Goal: Task Accomplishment & Management: Manage account settings

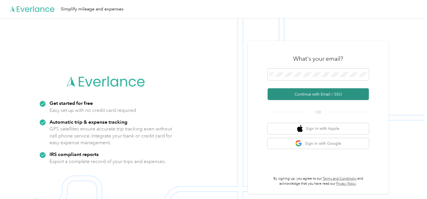
click at [303, 92] on button "Continue with Email / SSO" at bounding box center [318, 94] width 101 height 12
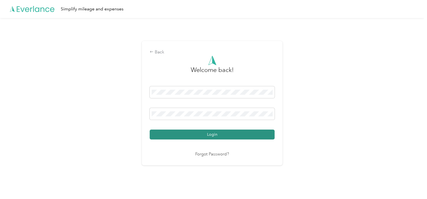
click at [228, 136] on button "Login" at bounding box center [212, 135] width 125 height 10
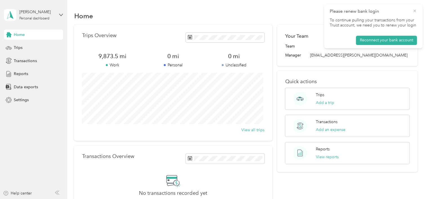
click at [415, 9] on icon at bounding box center [415, 10] width 5 height 5
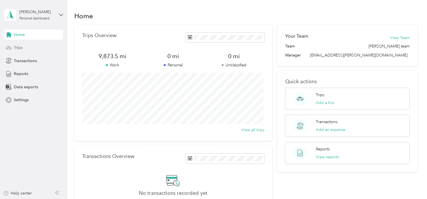
click at [21, 48] on span "Trips" at bounding box center [18, 48] width 9 height 6
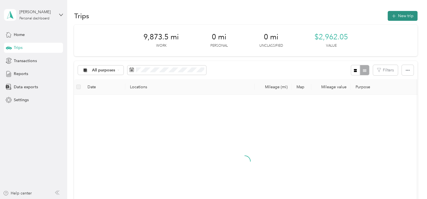
click at [402, 15] on button "New trip" at bounding box center [403, 16] width 30 height 10
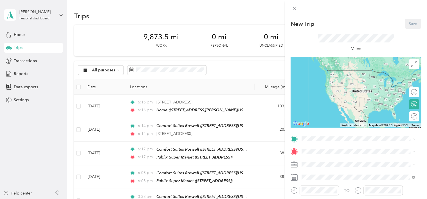
click at [333, 78] on div "Home 3917 Highway 441 N, Rabun Gap, Georgia, United States" at bounding box center [356, 76] width 88 height 12
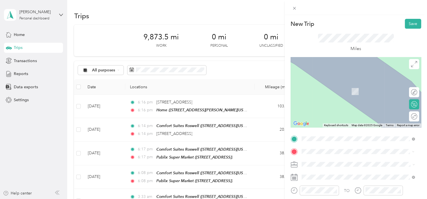
click at [352, 133] on span "1005 Kingswood Place, 30009, Roswell, Georgia, United States" at bounding box center [340, 131] width 56 height 5
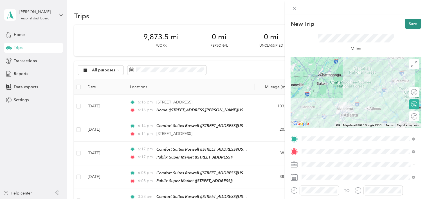
click at [409, 26] on button "Save" at bounding box center [413, 24] width 16 height 10
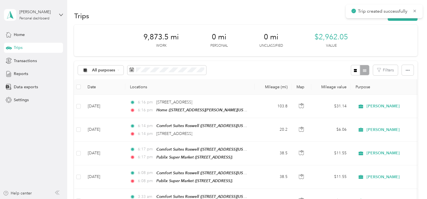
click at [310, 18] on div "Trips New trip" at bounding box center [245, 16] width 343 height 12
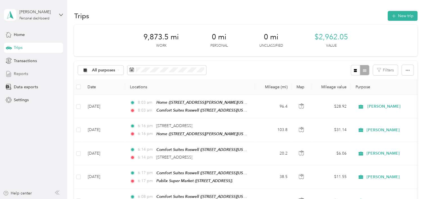
click at [24, 74] on span "Reports" at bounding box center [21, 74] width 14 height 6
